Goal: Task Accomplishment & Management: Manage account settings

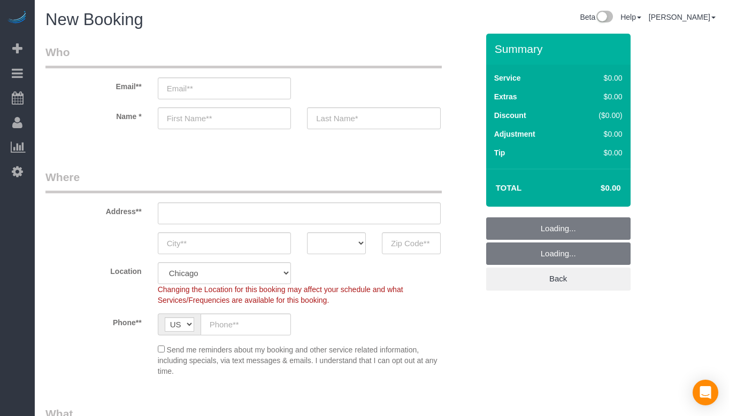
select select "512"
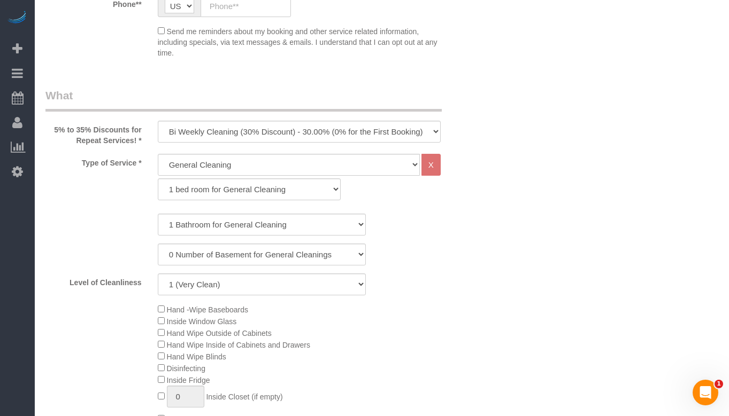
scroll to position [321, 0]
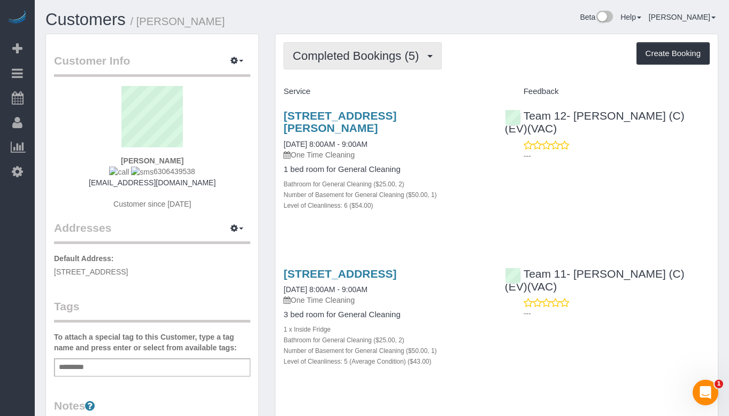
click at [406, 57] on span "Completed Bookings (5)" at bounding box center [358, 55] width 132 height 13
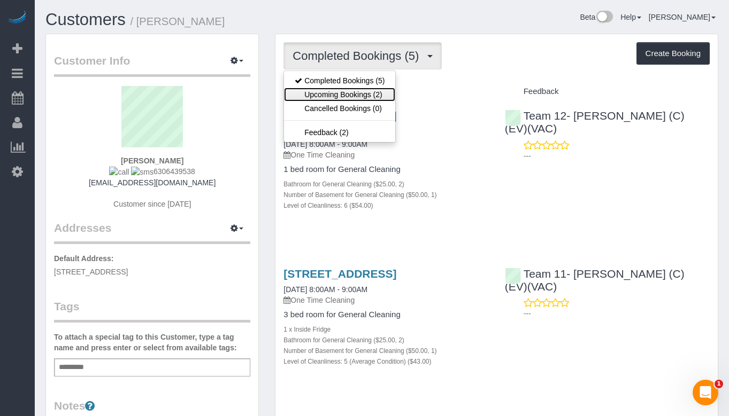
click at [373, 89] on link "Upcoming Bookings (2)" at bounding box center [339, 95] width 111 height 14
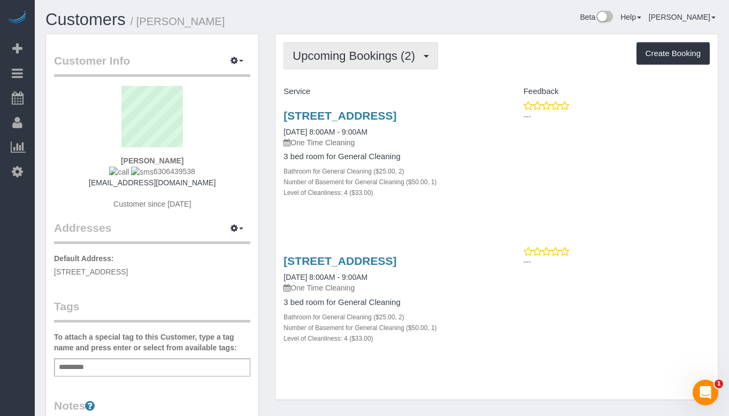
click at [377, 52] on span "Upcoming Bookings (2)" at bounding box center [356, 55] width 128 height 13
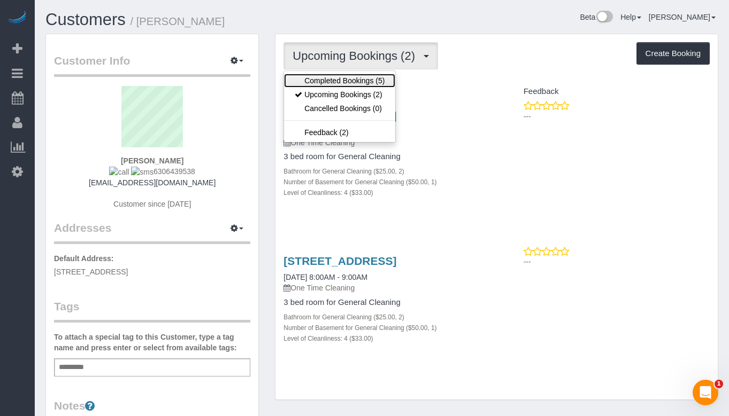
click at [369, 83] on link "Completed Bookings (5)" at bounding box center [339, 81] width 111 height 14
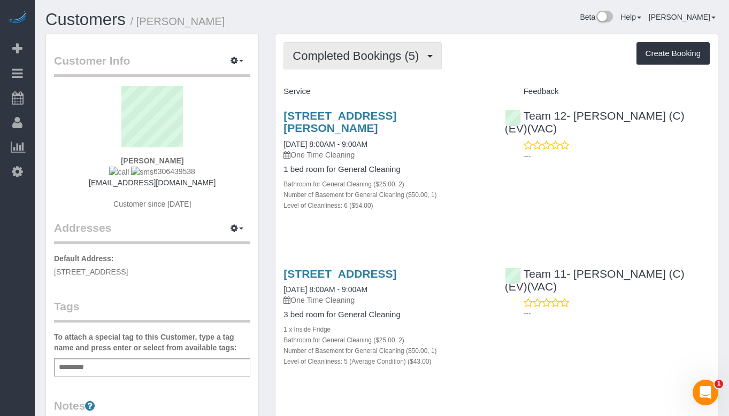
click at [369, 63] on button "Completed Bookings (5)" at bounding box center [362, 55] width 158 height 27
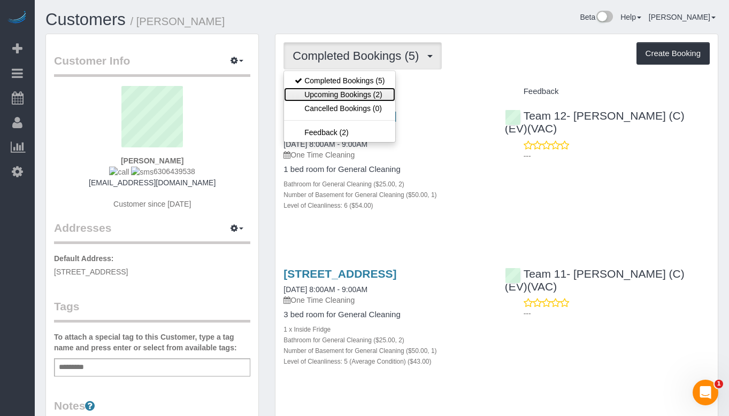
click at [365, 90] on link "Upcoming Bookings (2)" at bounding box center [339, 95] width 111 height 14
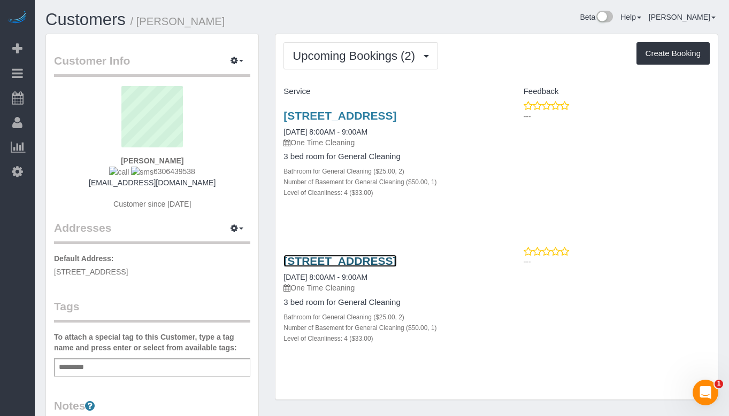
click at [396, 259] on link "2655 Hillside Lane, Evanston, IL 60201" at bounding box center [339, 261] width 113 height 12
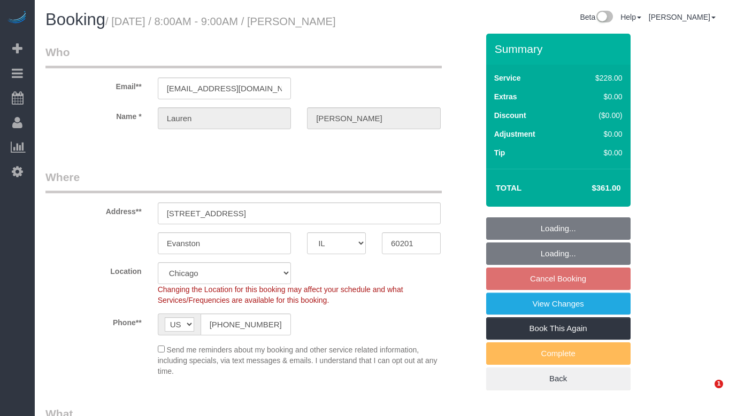
select select "IL"
select select "object:724"
select select "512"
select select "2"
select select "1"
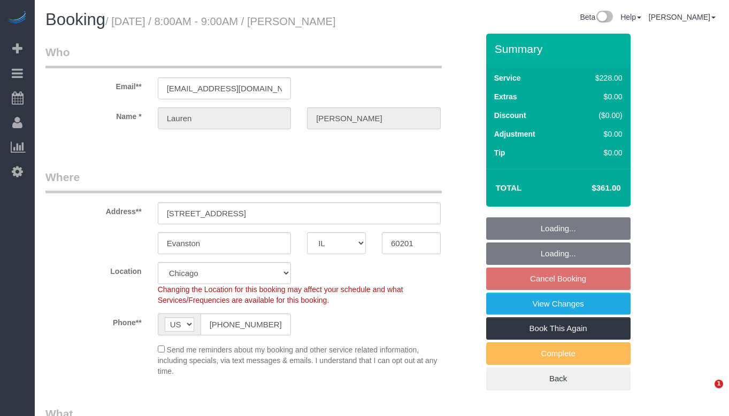
select select "4"
select select "spot1"
select select "number:1"
select select "number:69"
select select "number:139"
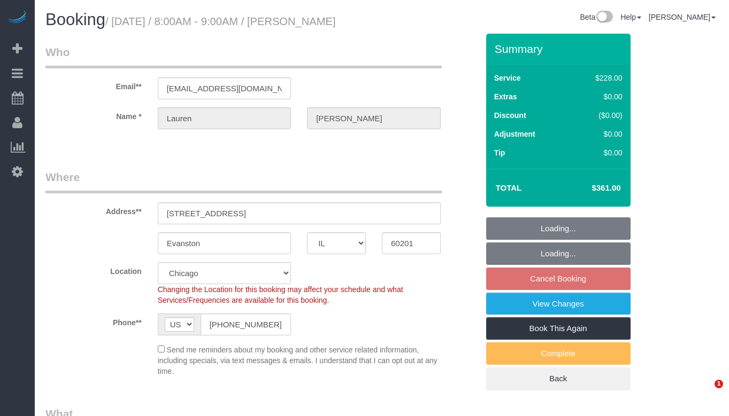
select select "number:104"
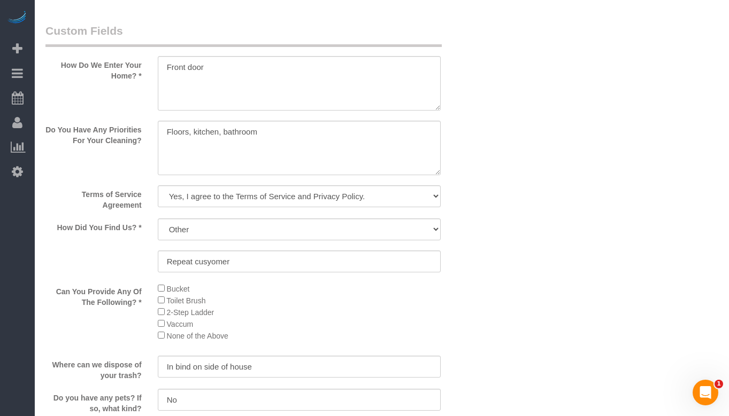
scroll to position [1243, 0]
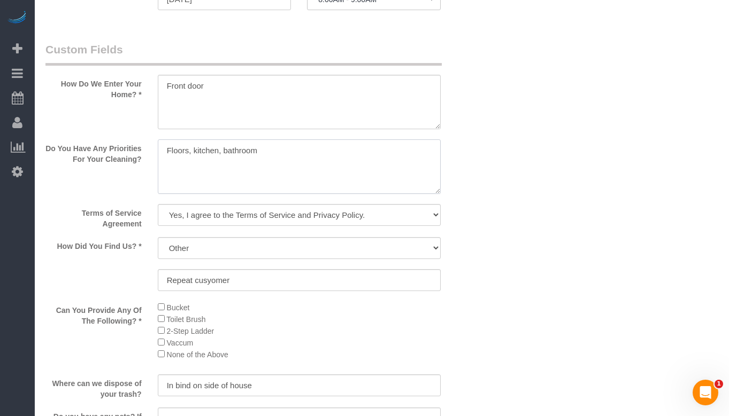
click at [336, 161] on textarea at bounding box center [299, 167] width 283 height 55
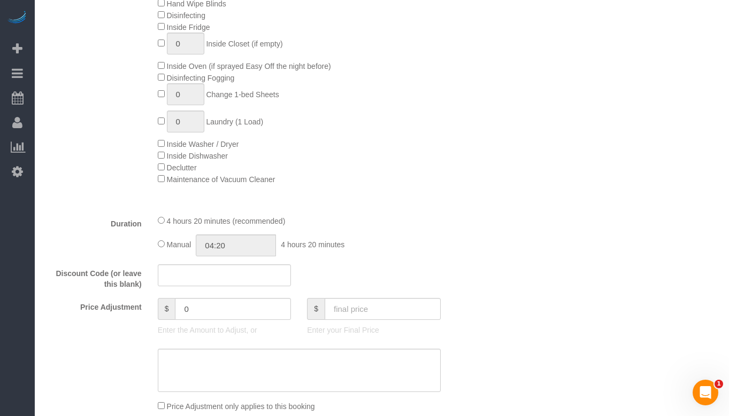
scroll to position [655, 0]
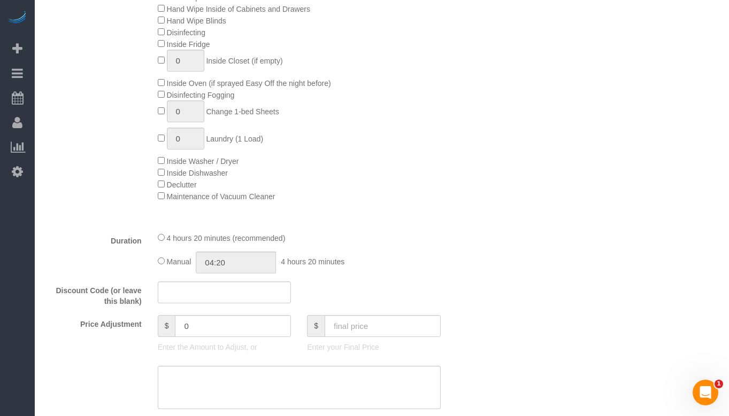
click at [420, 125] on div "Hand -Wipe Baseboards Inside Window Glass Hand Wipe Outside of Cabinets Hand Wi…" at bounding box center [318, 84] width 336 height 235
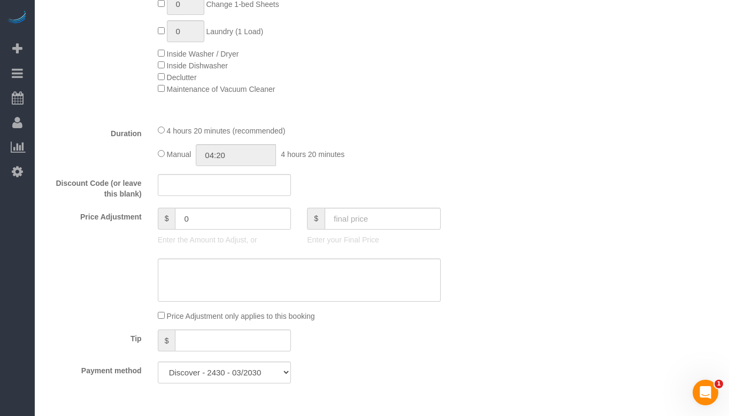
scroll to position [815, 0]
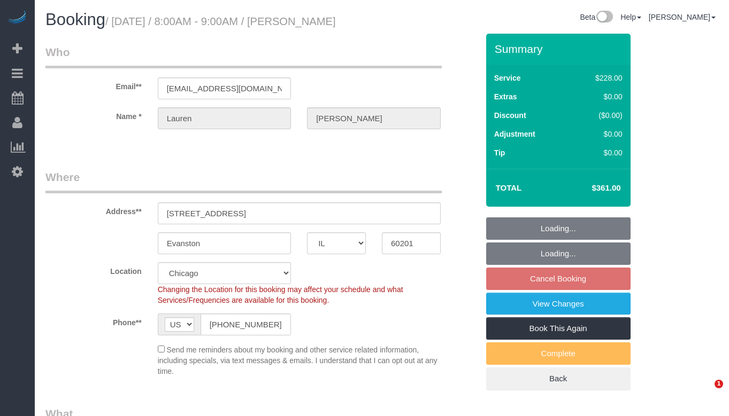
select select "IL"
select select "512"
select select "string:fspay-4b5489d1-dfaa-4f4c-9cb3-06f3626bca24"
select select "2"
select select "1"
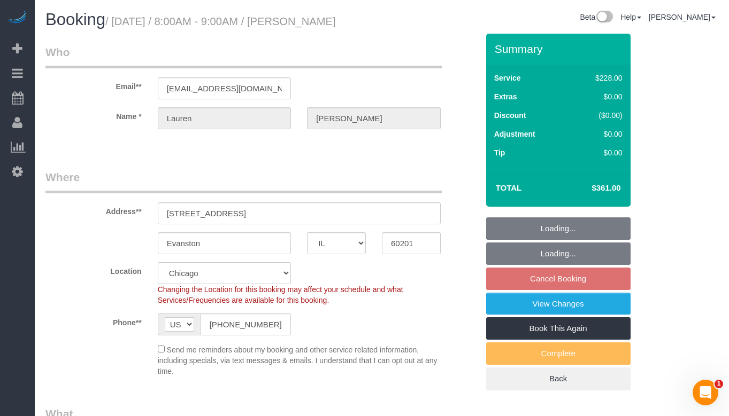
select select "4"
select select "spot1"
select select "number:1"
select select "number:69"
select select "number:139"
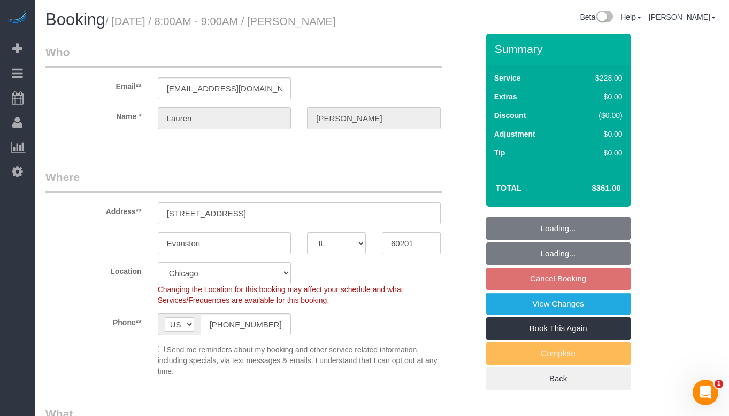
select select "number:104"
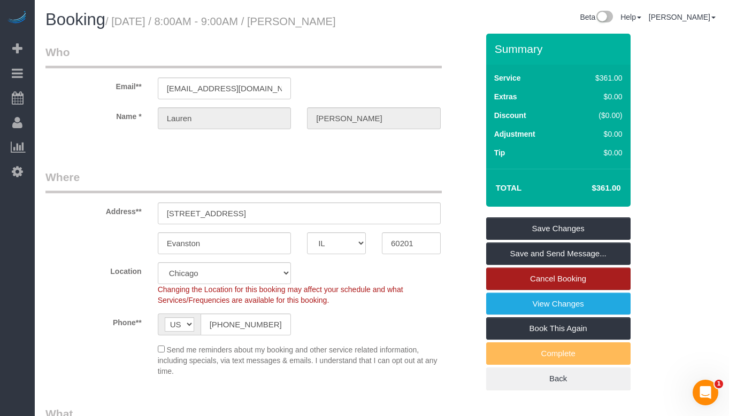
click at [577, 280] on link "Cancel Booking" at bounding box center [558, 279] width 144 height 22
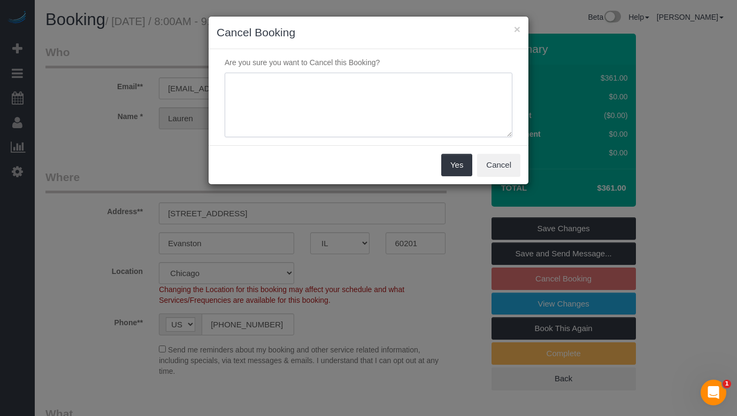
click at [388, 97] on textarea at bounding box center [369, 105] width 288 height 65
type textarea "Duplicate by mistake by client"
click at [455, 172] on button "Yes" at bounding box center [456, 165] width 31 height 22
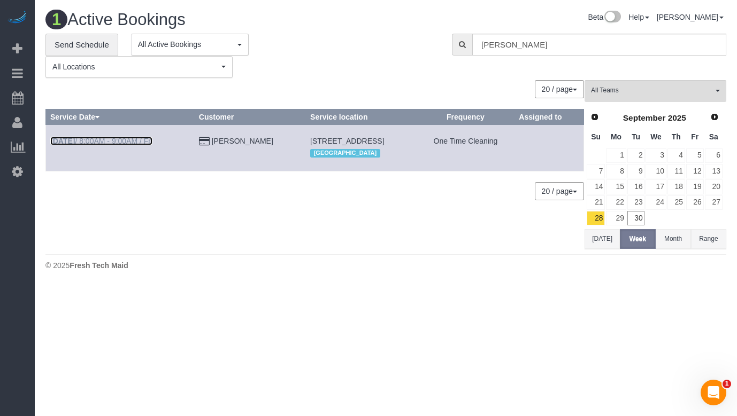
click at [138, 138] on link "Oct 3rd / 8:00AM - 9:00AM / Fri" at bounding box center [101, 141] width 102 height 9
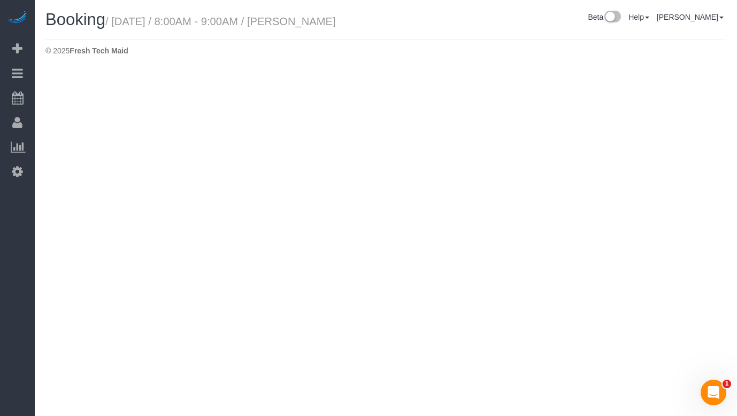
select select "IL"
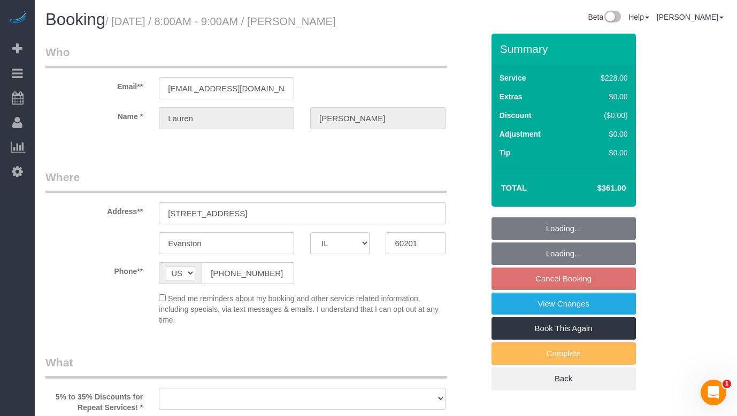
select select "object:1895"
select select "512"
select select "2"
select select "1"
select select "4"
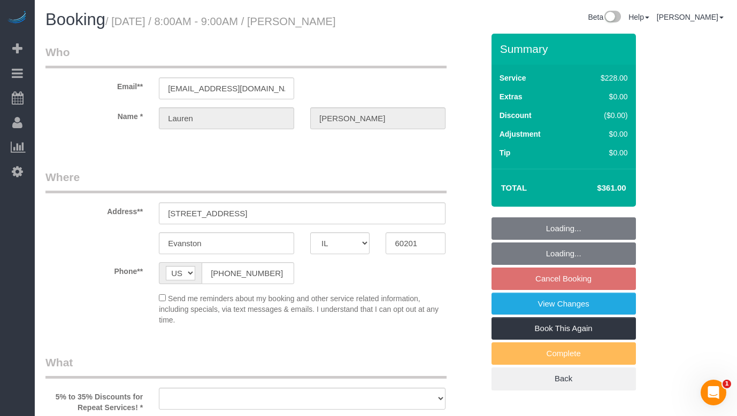
select select "spot6"
select select "number:1"
select select "number:69"
select select "number:139"
select select "number:104"
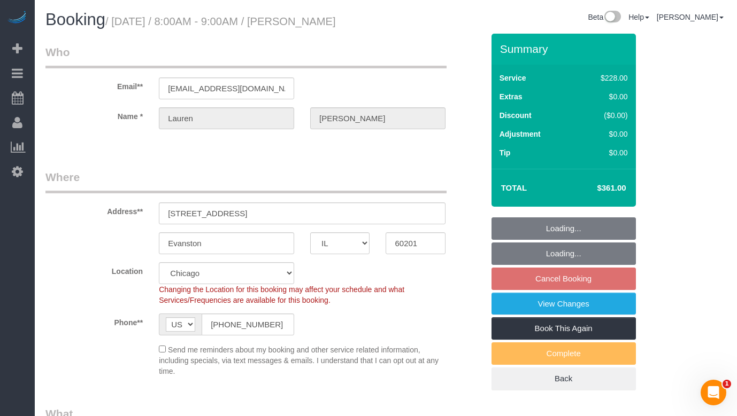
select select "object:2195"
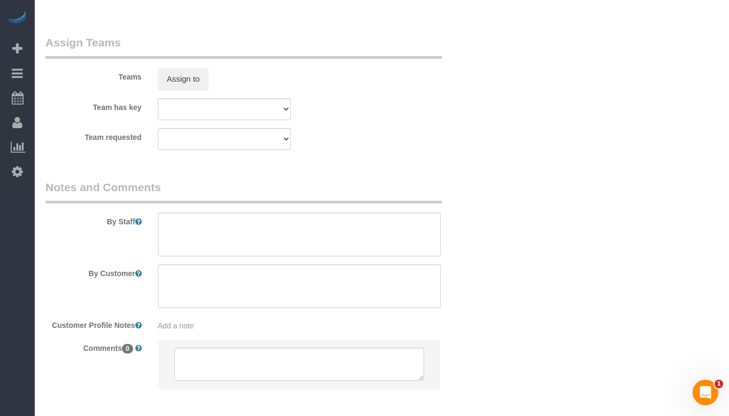
scroll to position [1925, 0]
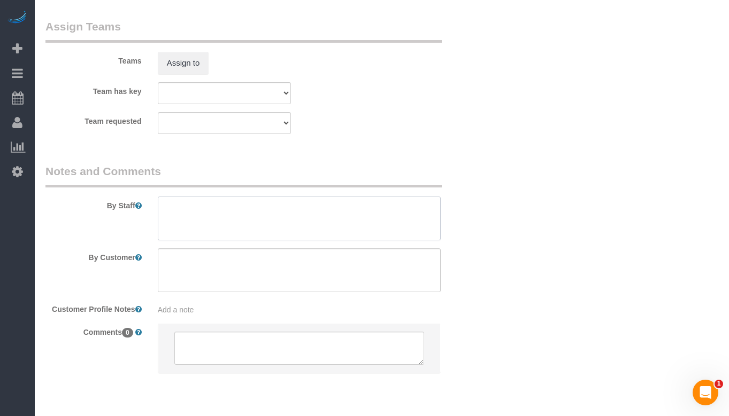
click at [270, 197] on textarea at bounding box center [299, 219] width 283 height 44
paste textarea "Initial Cleaning for a weekly cleaning. Partial Cleaning. 1). General Cleaning.…"
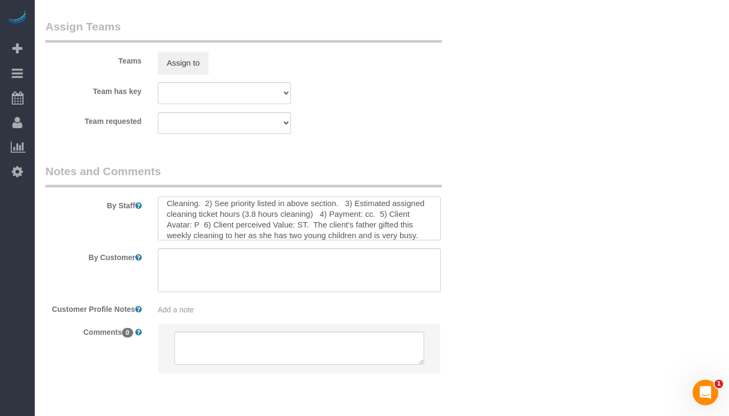
scroll to position [0, 0]
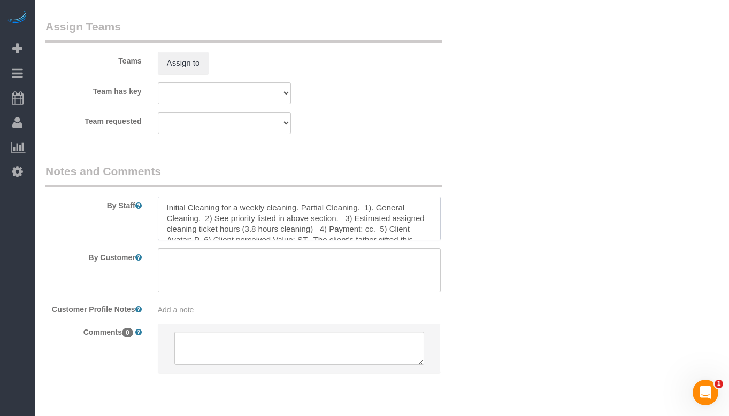
click at [167, 197] on textarea at bounding box center [299, 219] width 283 height 44
drag, startPoint x: 296, startPoint y: 187, endPoint x: 95, endPoint y: 178, distance: 201.2
click at [95, 178] on div "By Staff" at bounding box center [261, 202] width 449 height 77
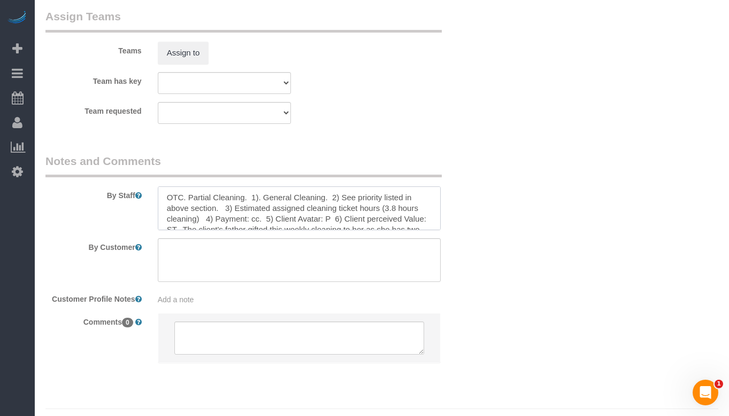
scroll to position [1938, 0]
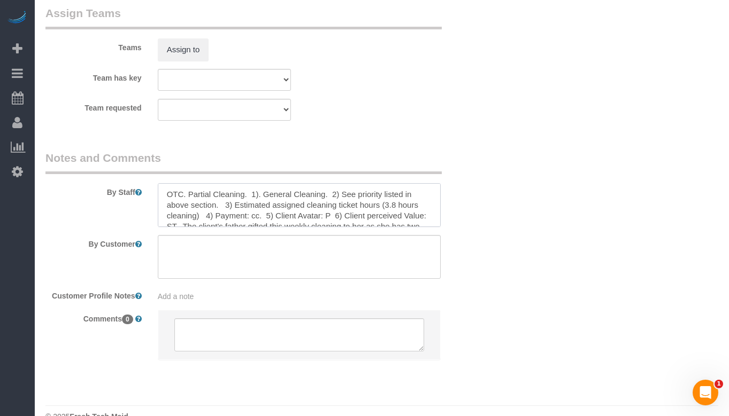
click at [205, 183] on textarea at bounding box center [299, 205] width 283 height 44
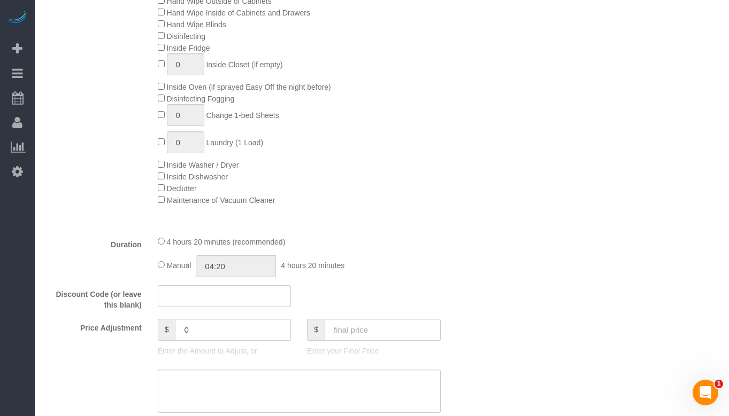
scroll to position [655, 0]
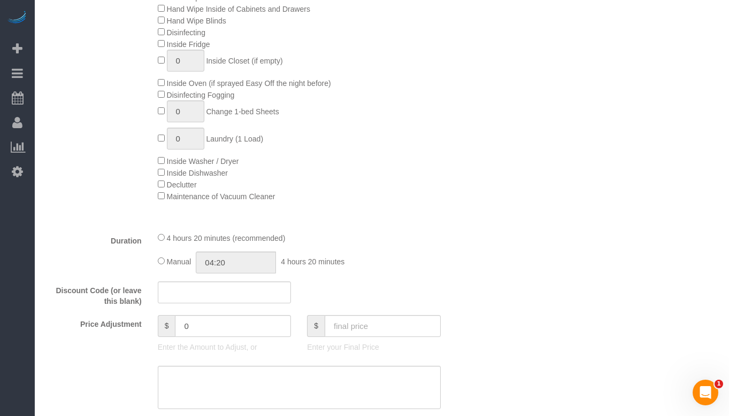
type textarea "OTC. 1). General Cleaning. 2) See priority listed in above section. 3) Estimate…"
click at [174, 261] on span "Manual" at bounding box center [179, 262] width 25 height 9
click at [259, 266] on input "04:20" at bounding box center [236, 263] width 80 height 22
type input "04:"
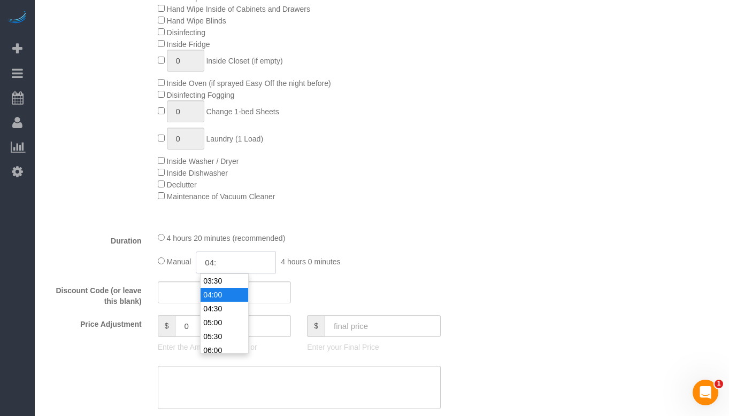
select select "spot11"
select select "spot16"
type input "04:35"
select select "spot21"
select select "spot26"
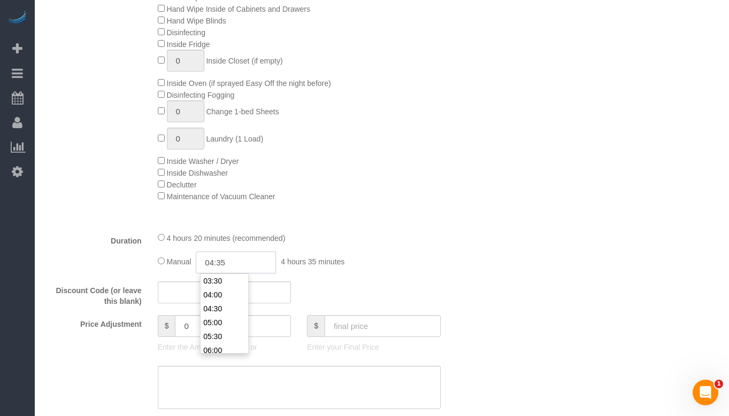
type input "04:35"
click at [401, 217] on div "Type of Service * General Cleaning Deep Cleaning Move-in / Move-out Cleaning CO…" at bounding box center [261, 21] width 433 height 406
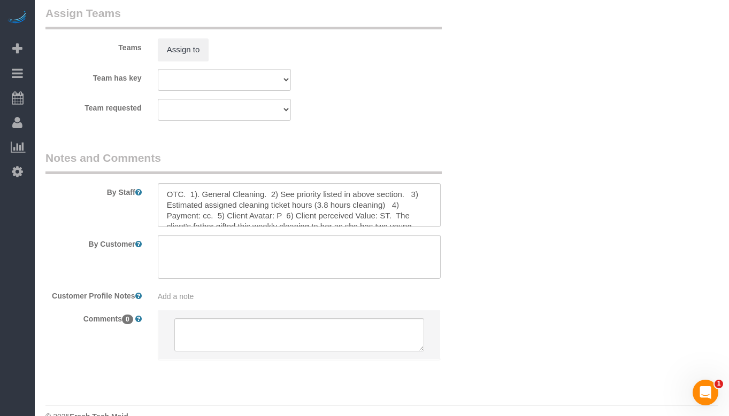
scroll to position [21, 0]
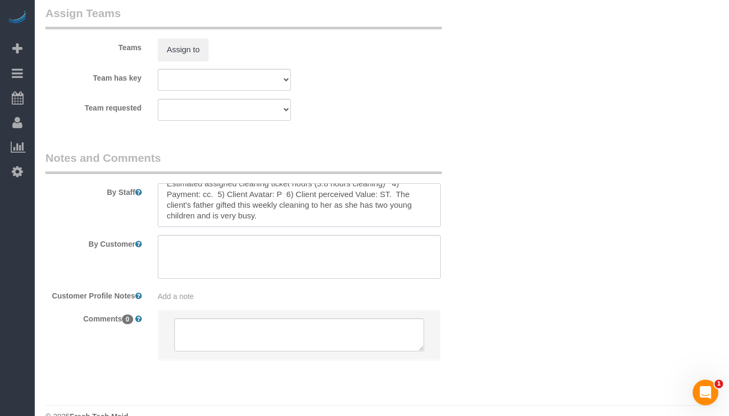
drag, startPoint x: 358, startPoint y: 198, endPoint x: 188, endPoint y: 183, distance: 170.2
click at [188, 183] on textarea at bounding box center [299, 205] width 283 height 44
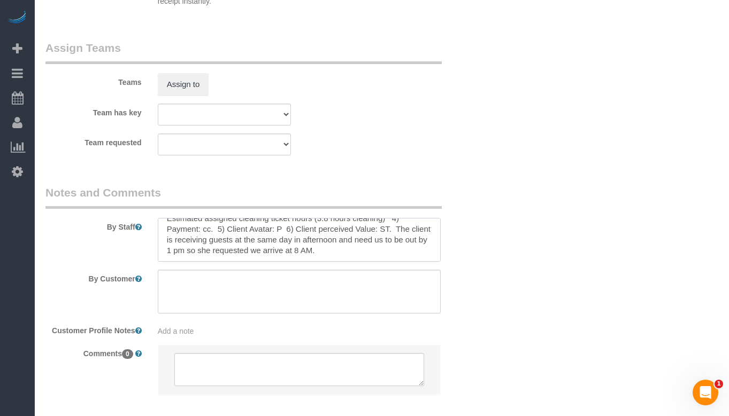
scroll to position [1885, 0]
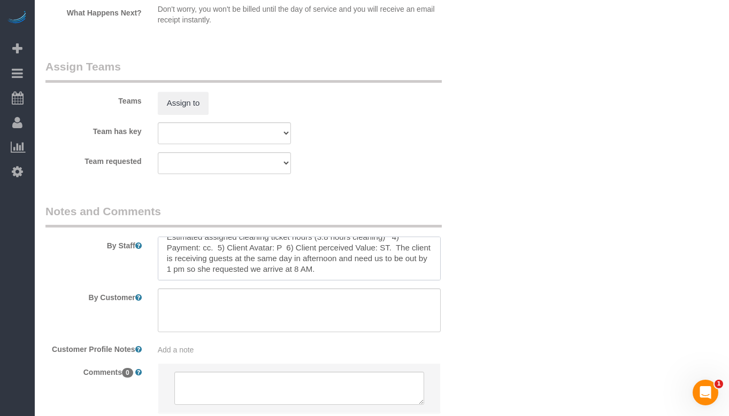
type textarea "OTC. 1). General Cleaning. 2) See priority listed in above section. 3) Estimate…"
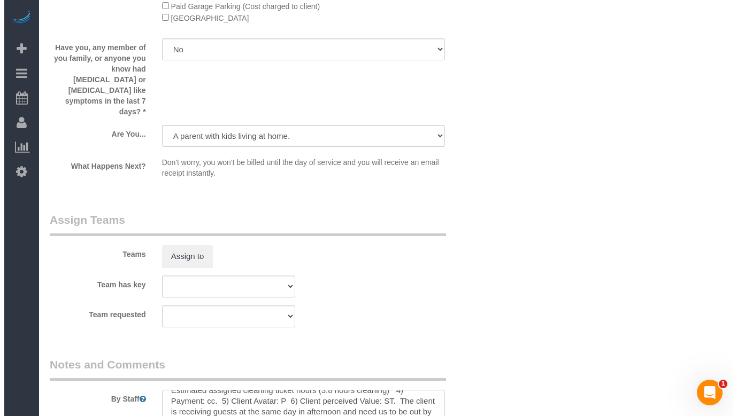
scroll to position [1745, 0]
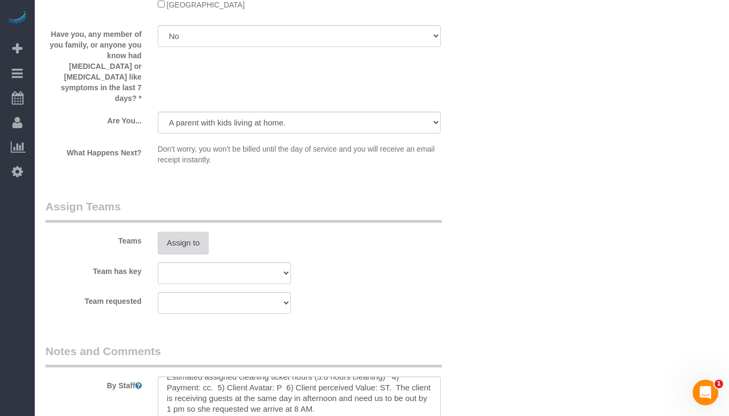
click at [188, 232] on button "Assign to" at bounding box center [183, 243] width 51 height 22
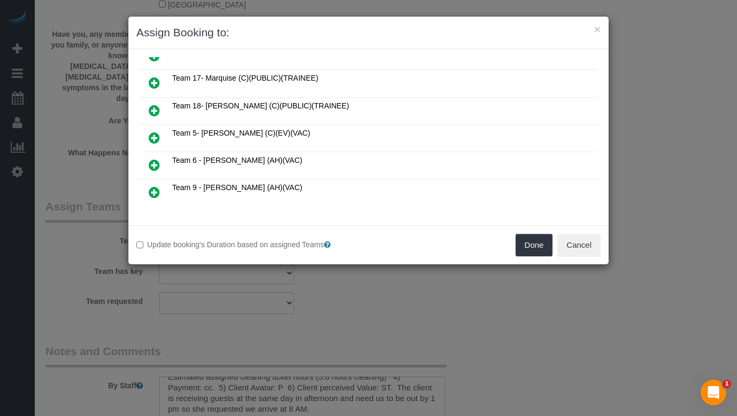
scroll to position [160, 0]
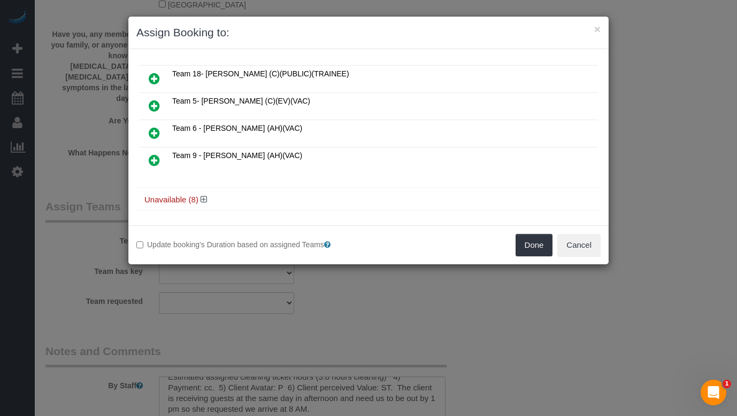
click at [150, 108] on icon at bounding box center [154, 105] width 11 height 13
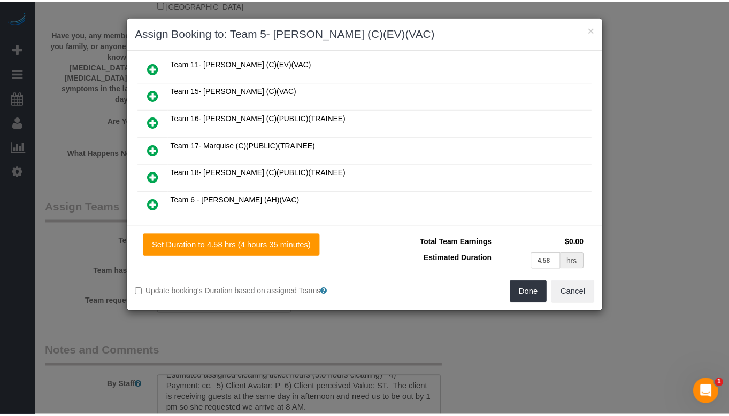
scroll to position [0, 0]
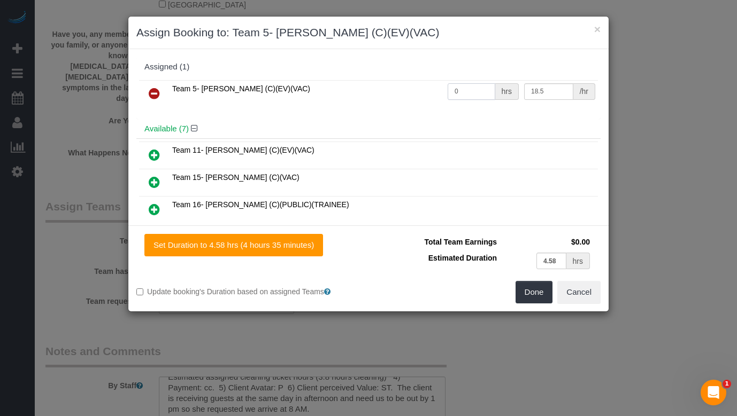
click at [458, 92] on input "0" at bounding box center [472, 91] width 48 height 17
type input "4.58"
click at [536, 290] on button "Done" at bounding box center [533, 292] width 37 height 22
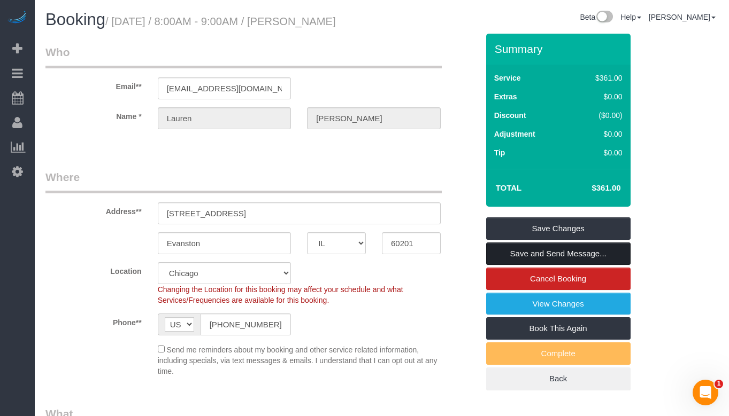
click at [566, 251] on link "Save and Send Message..." at bounding box center [558, 254] width 144 height 22
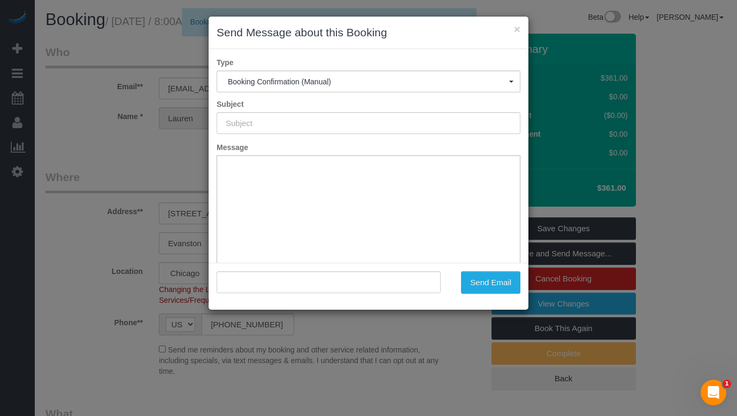
type input "Your Booking With Fresh Tech Maid, Confirmed!"
type input ""Lauren Sklar" <leabrams@umich.edu>"
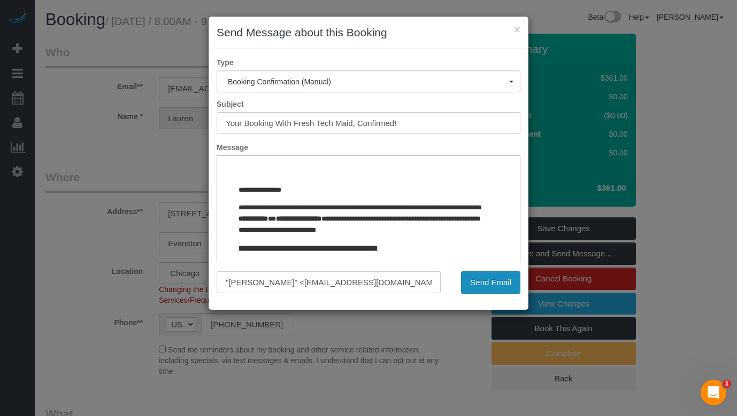
click at [503, 280] on button "Send Email" at bounding box center [490, 283] width 59 height 22
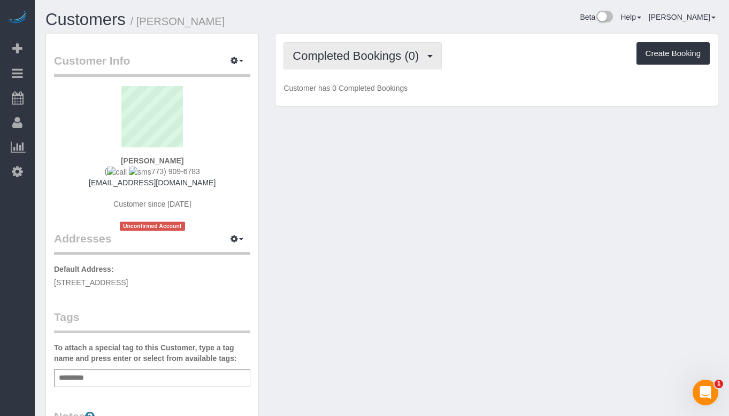
click at [385, 65] on button "Completed Bookings (0)" at bounding box center [362, 55] width 158 height 27
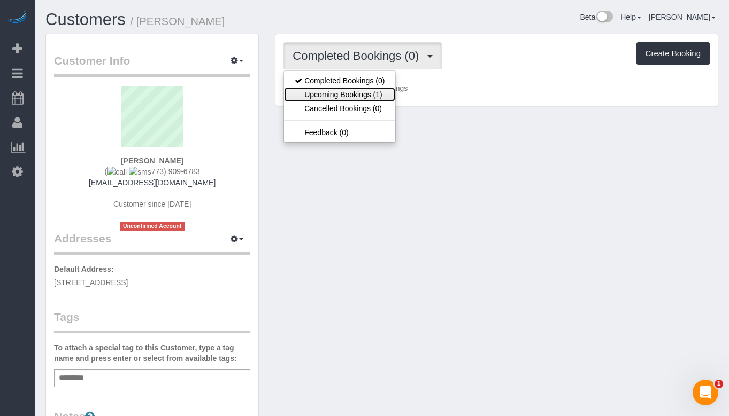
click at [375, 95] on link "Upcoming Bookings (1)" at bounding box center [339, 95] width 111 height 14
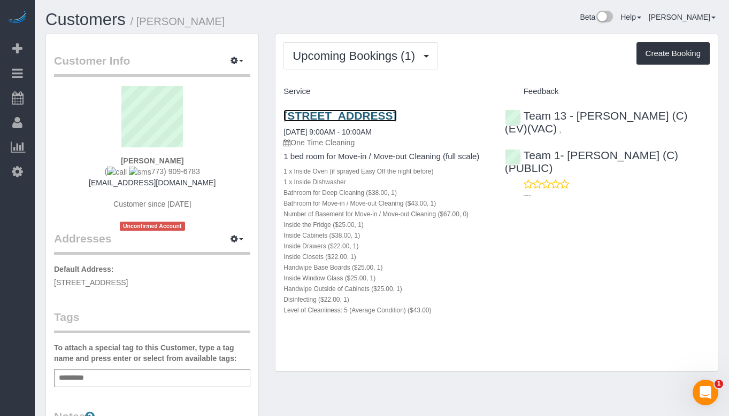
click at [362, 116] on link "[STREET_ADDRESS]" at bounding box center [339, 116] width 113 height 12
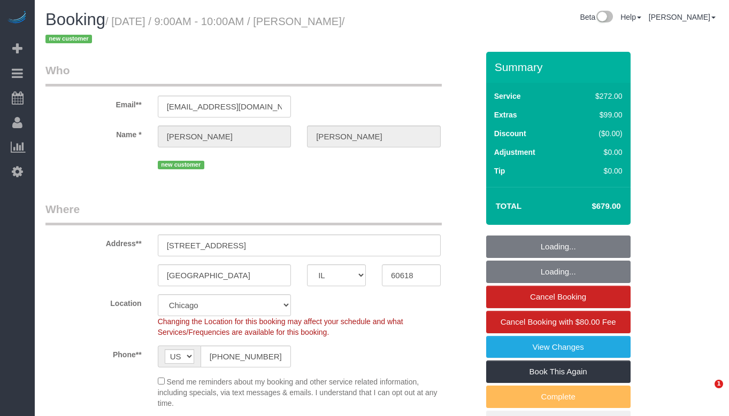
select select "IL"
select select "514"
select select "5"
select select "number:1"
select select "number:69"
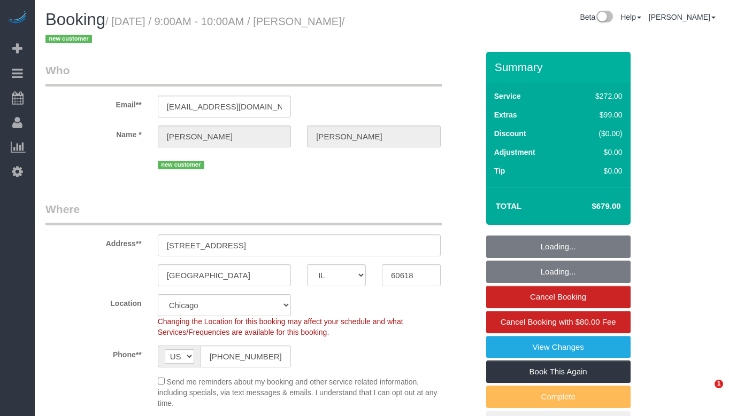
select select "number:139"
select select "number:106"
select select "object:1143"
select select "5"
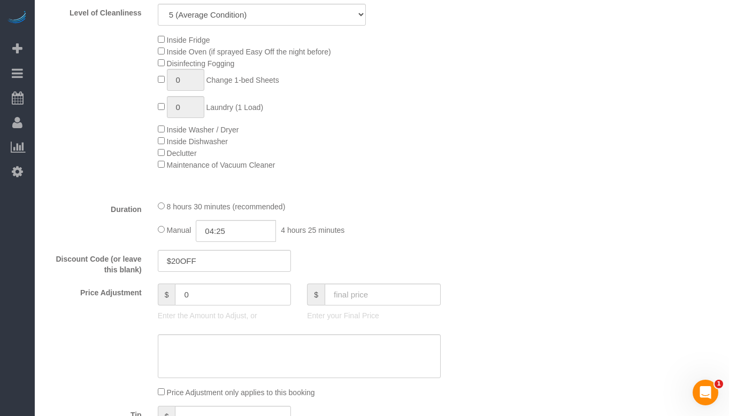
scroll to position [909, 0]
